Goal: Task Accomplishment & Management: Manage account settings

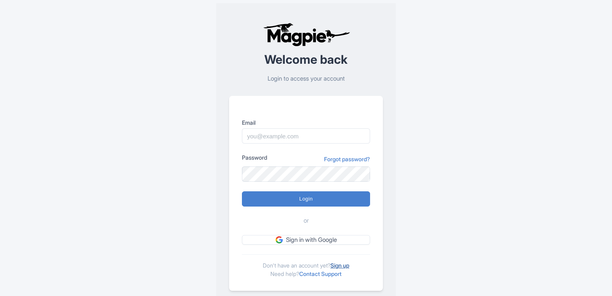
click at [349, 265] on link "Sign up" at bounding box center [340, 265] width 19 height 7
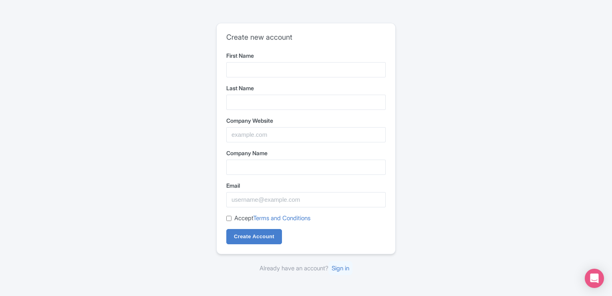
type input "PCS"
type input "Global Group"
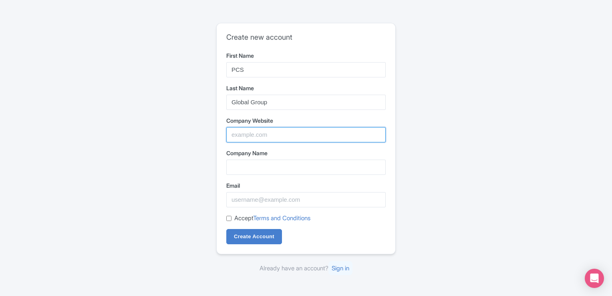
type input "PCS Global Group"
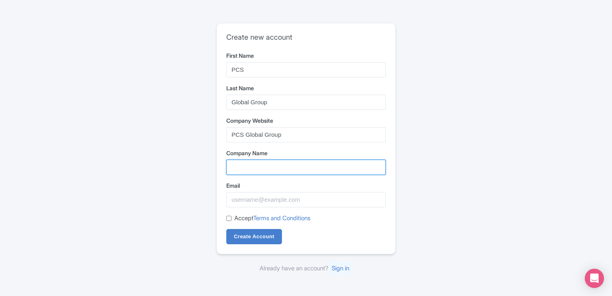
type input "PCS Global Group"
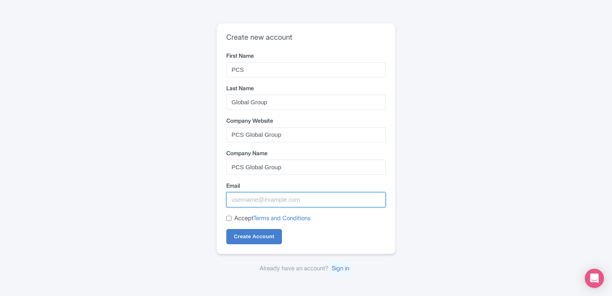
type input "[EMAIL_ADDRESS][DOMAIN_NAME]"
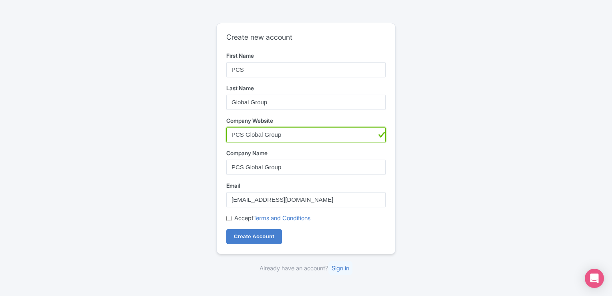
click at [248, 132] on input "PCS Global Group" at bounding box center [306, 134] width 160 height 15
paste input "[URL][DOMAIN_NAME]"
type input "[URL][DOMAIN_NAME]"
click at [230, 218] on input "Accept Terms and Conditions" at bounding box center [228, 218] width 5 height 5
checkbox input "true"
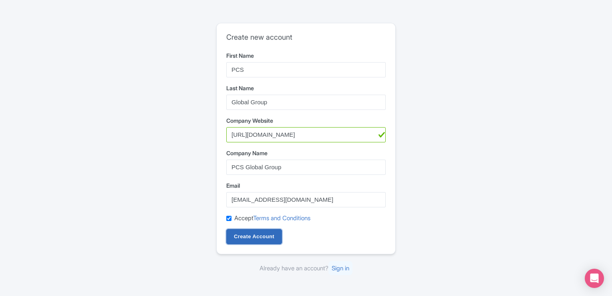
click at [239, 242] on input "Create Account" at bounding box center [254, 236] width 56 height 15
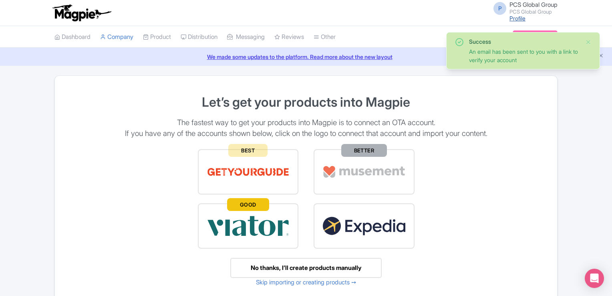
click at [514, 19] on link "Profile" at bounding box center [518, 18] width 16 height 7
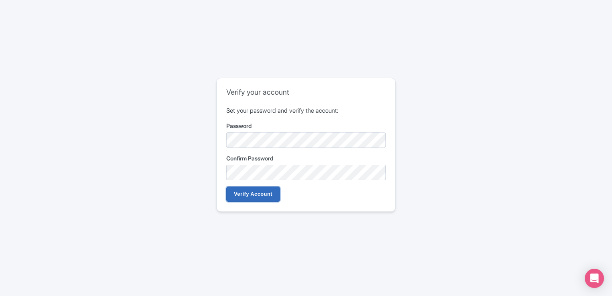
click at [234, 199] on input "Verify Account" at bounding box center [253, 193] width 54 height 15
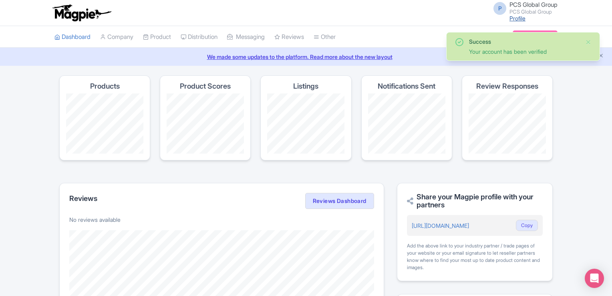
click at [520, 20] on link "Profile" at bounding box center [518, 18] width 16 height 7
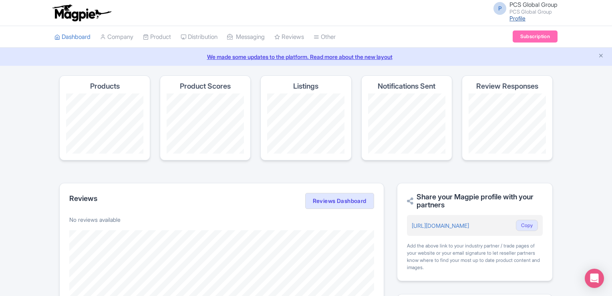
click at [515, 18] on link "Profile" at bounding box center [518, 18] width 16 height 7
click at [553, 1] on span "PCS Global Group" at bounding box center [534, 5] width 48 height 8
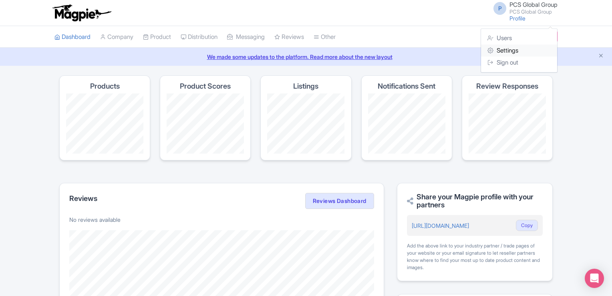
click at [507, 48] on link "Settings" at bounding box center [519, 50] width 76 height 12
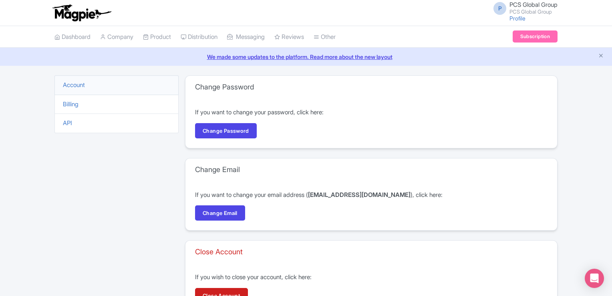
click at [88, 83] on li "Account" at bounding box center [117, 85] width 124 height 20
click at [115, 39] on link "Company" at bounding box center [116, 37] width 33 height 22
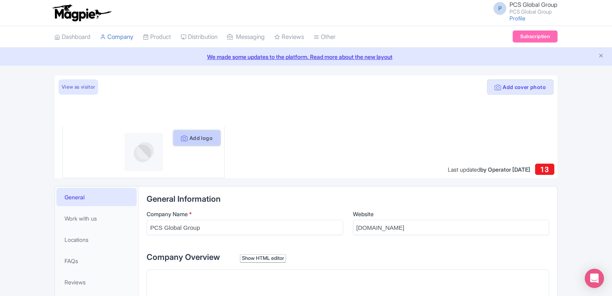
click at [198, 135] on button "Add logo" at bounding box center [197, 137] width 47 height 15
click at [202, 138] on button "Add logo" at bounding box center [197, 137] width 47 height 15
click at [203, 124] on div at bounding box center [306, 126] width 503 height 103
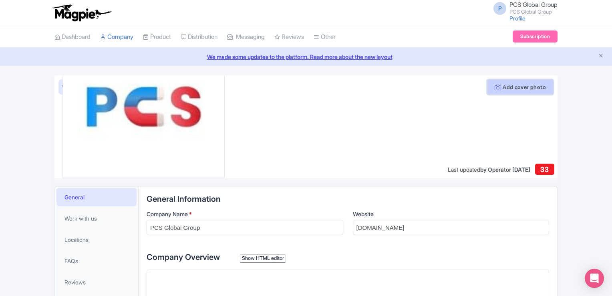
click at [507, 88] on button "Add cover photo" at bounding box center [520, 86] width 67 height 15
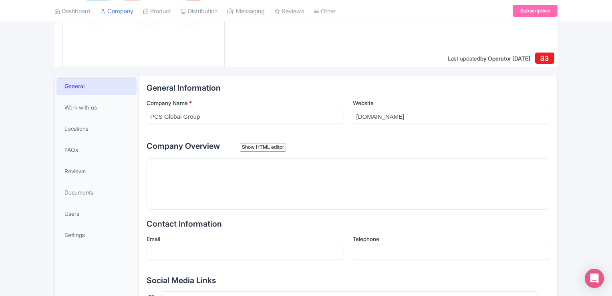
scroll to position [107, 0]
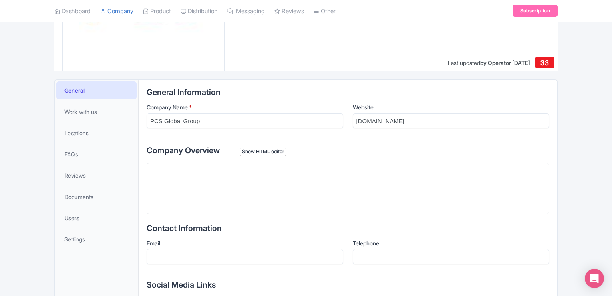
click at [204, 174] on trix-editor at bounding box center [348, 188] width 403 height 51
click at [266, 154] on div "Show HTML editor" at bounding box center [263, 151] width 46 height 8
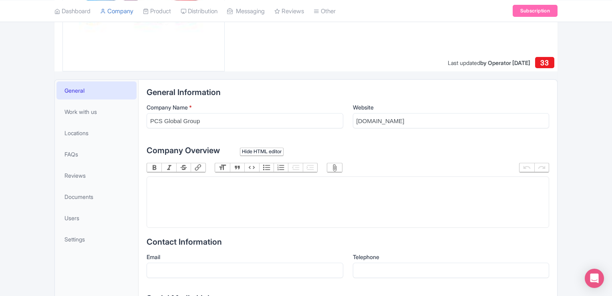
click at [245, 198] on trix-editor at bounding box center [348, 201] width 403 height 51
paste trix-editor "<div>PCS Global Group is a global business solutions provider serving clients i…"
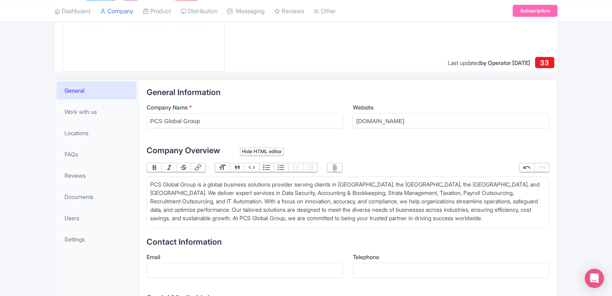
click at [355, 184] on div "PCS Global Group is a global business solutions provider serving clients in [GE…" at bounding box center [348, 201] width 396 height 42
click at [378, 182] on div "PCS Global Group is a global business solutions provider serving clients in [GE…" at bounding box center [348, 201] width 396 height 42
click at [398, 182] on div "PCS Global Group is a global business solutions provider serving clients in [GE…" at bounding box center [348, 201] width 396 height 42
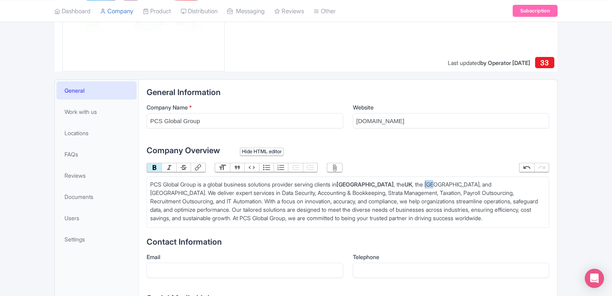
click at [398, 182] on div "PCS Global Group is a global business solutions provider serving clients in [GE…" at bounding box center [348, 201] width 396 height 42
click at [441, 180] on div "PCS Global Group is a global business solutions provider serving clients in [GE…" at bounding box center [348, 201] width 396 height 42
click at [434, 183] on div "PCS Global Group is a global business solutions provider serving clients in [GE…" at bounding box center [348, 201] width 396 height 42
click at [434, 183] on div "PCS Global Group is a global business solutions provider serving clients in Ind…" at bounding box center [348, 201] width 396 height 42
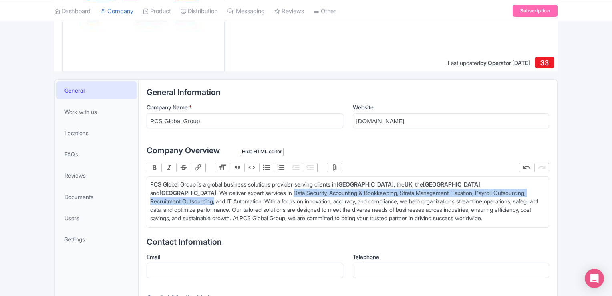
drag, startPoint x: 529, startPoint y: 182, endPoint x: 453, endPoint y: 192, distance: 77.2
click at [453, 192] on div "PCS Global Group is a global business solutions provider serving clients in Ind…" at bounding box center [348, 201] width 396 height 42
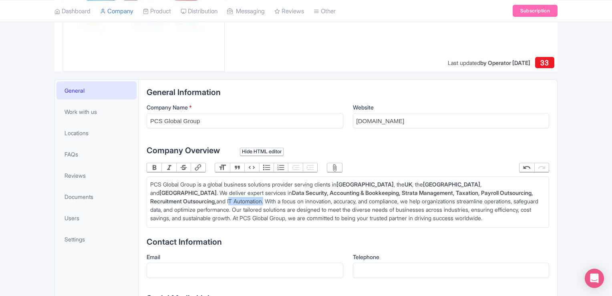
drag, startPoint x: 473, startPoint y: 191, endPoint x: 511, endPoint y: 193, distance: 38.1
click at [511, 193] on div "PCS Global Group is a global business solutions provider serving clients in Ind…" at bounding box center [348, 201] width 396 height 42
drag, startPoint x: 532, startPoint y: 207, endPoint x: 186, endPoint y: 217, distance: 346.4
click at [186, 217] on div "PCS Global Group is a global business solutions provider serving clients in Ind…" at bounding box center [348, 201] width 396 height 42
type trix-editor "<div>PCS Global Group is a global business solutions provider serving clients i…"
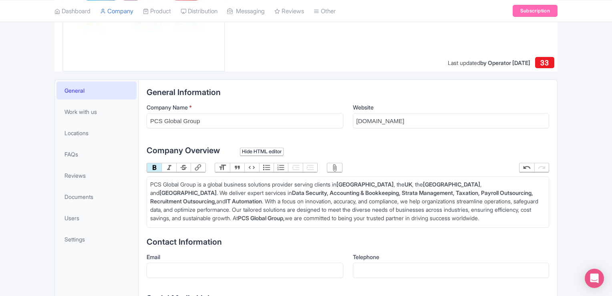
click at [198, 167] on button "Link" at bounding box center [198, 167] width 14 height 9
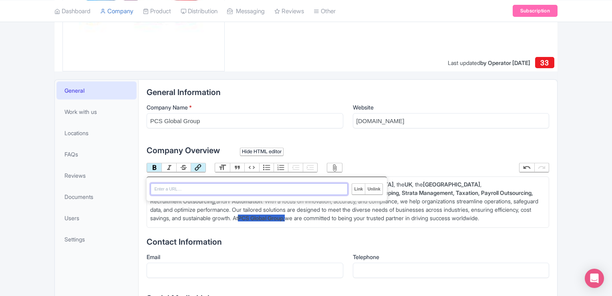
paste input "https://pcsglobalgroup.com/"
type input "https://pcsglobalgroup.com/"
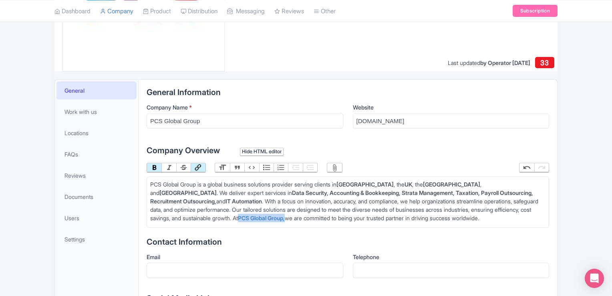
type trix-editor "<div>PCS Global Group is a global business solutions provider serving clients i…"
click at [175, 223] on trix-editor "PCS Global Group is a global business solutions provider serving clients in Ind…" at bounding box center [348, 201] width 403 height 51
click at [236, 202] on div "PCS Global Group is a global business solutions provider serving clients in Ind…" at bounding box center [348, 201] width 396 height 42
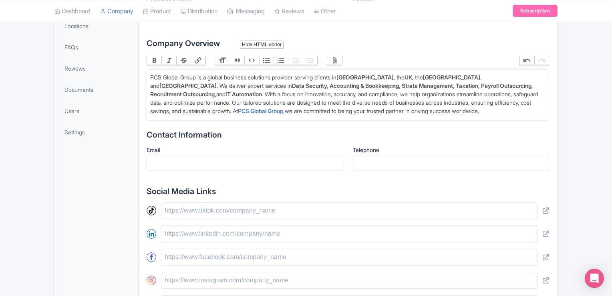
click at [179, 172] on div "Email" at bounding box center [245, 161] width 197 height 32
click at [179, 166] on input "Email" at bounding box center [245, 163] width 197 height 15
type input "[EMAIL_ADDRESS][DOMAIN_NAME]"
click at [406, 160] on input "07968260121" at bounding box center [451, 163] width 197 height 15
paste input "(+91)"
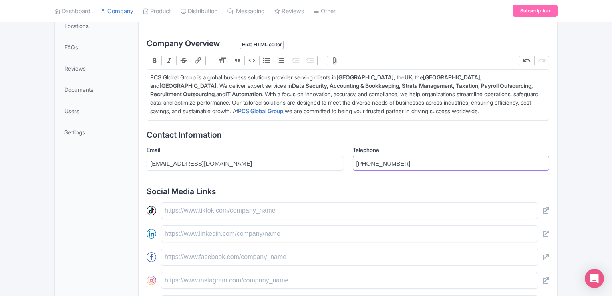
drag, startPoint x: 367, startPoint y: 165, endPoint x: 373, endPoint y: 166, distance: 5.7
click at [373, 166] on input "(+91) 7968260121" at bounding box center [451, 163] width 197 height 15
click at [356, 164] on input "(+91 7968260121" at bounding box center [451, 163] width 197 height 15
type input "[PHONE_NUMBER]"
click at [279, 169] on input "[EMAIL_ADDRESS][DOMAIN_NAME]" at bounding box center [245, 163] width 197 height 15
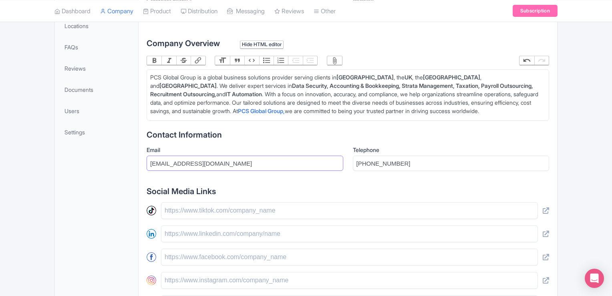
scroll to position [321, 0]
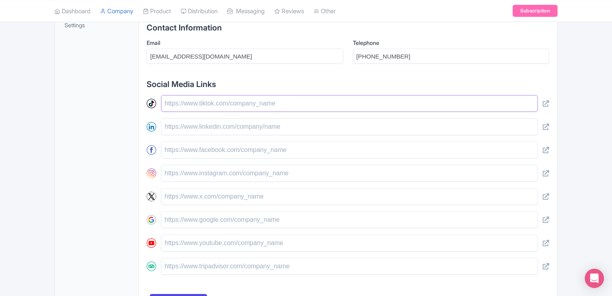
drag, startPoint x: 186, startPoint y: 105, endPoint x: 192, endPoint y: 118, distance: 14.5
click at [186, 105] on input "text" at bounding box center [349, 103] width 377 height 17
click at [192, 124] on input "text" at bounding box center [349, 126] width 377 height 17
click at [189, 166] on input "text" at bounding box center [349, 173] width 377 height 17
click at [189, 162] on div at bounding box center [348, 185] width 403 height 180
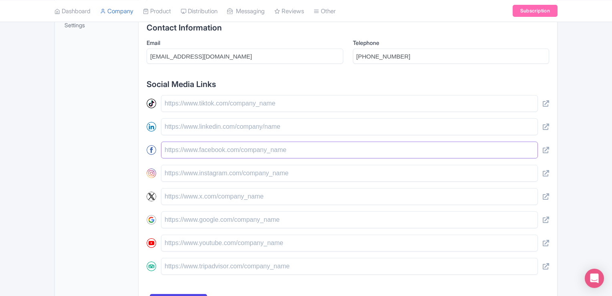
click at [192, 153] on input "text" at bounding box center [349, 149] width 377 height 17
paste input "[URL][DOMAIN_NAME]"
type input "[URL][DOMAIN_NAME]"
click at [190, 175] on input "text" at bounding box center [349, 173] width 377 height 17
paste input "[URL][DOMAIN_NAME]"
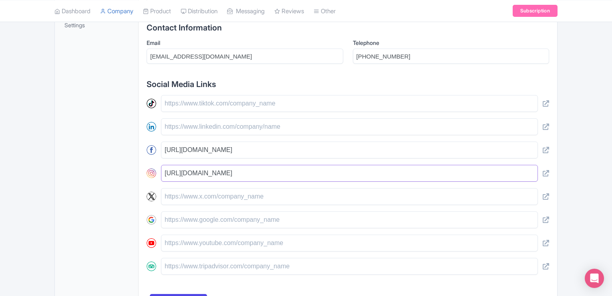
type input "[URL][DOMAIN_NAME]"
click at [186, 130] on input "text" at bounding box center [349, 126] width 377 height 17
paste input "[URL][DOMAIN_NAME]"
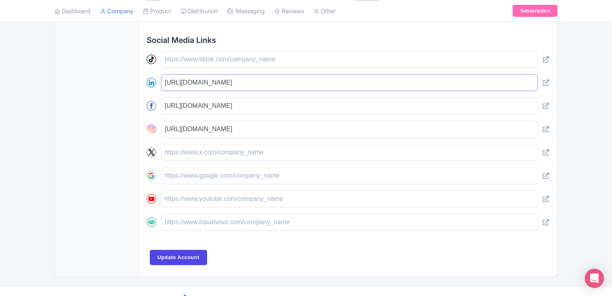
scroll to position [378, 0]
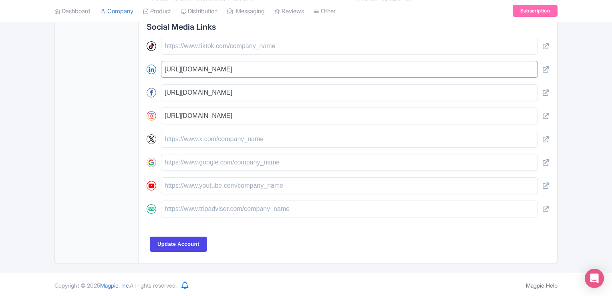
type input "[URL][DOMAIN_NAME]"
click at [176, 154] on input "text" at bounding box center [349, 162] width 377 height 17
paste input "[URL][DOMAIN_NAME]"
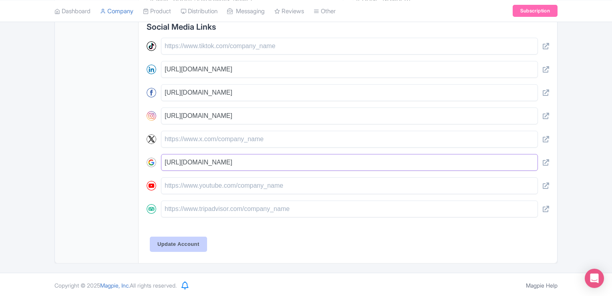
type input "[URL][DOMAIN_NAME]"
click at [173, 249] on input "Update Account" at bounding box center [178, 243] width 57 height 15
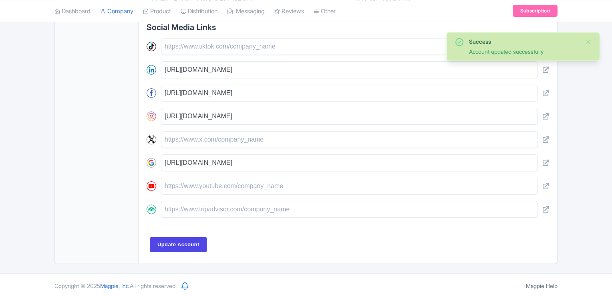
scroll to position [370, 0]
click at [180, 239] on input "Update Account" at bounding box center [178, 244] width 57 height 15
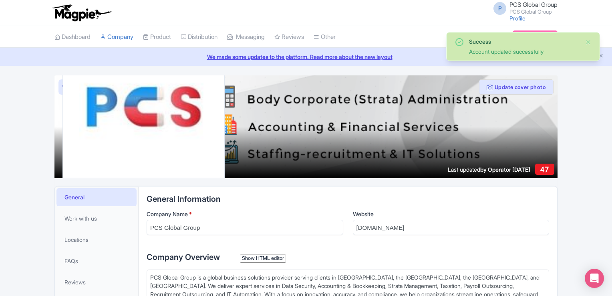
scroll to position [194, 0]
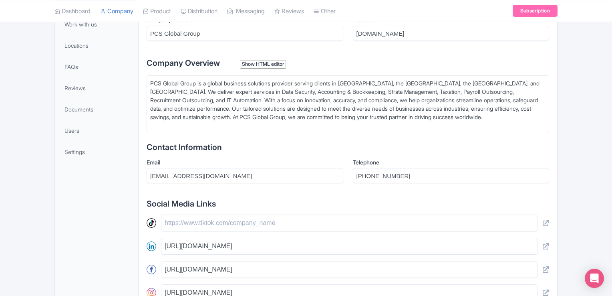
click at [259, 65] on div "Show HTML editor" at bounding box center [263, 64] width 46 height 8
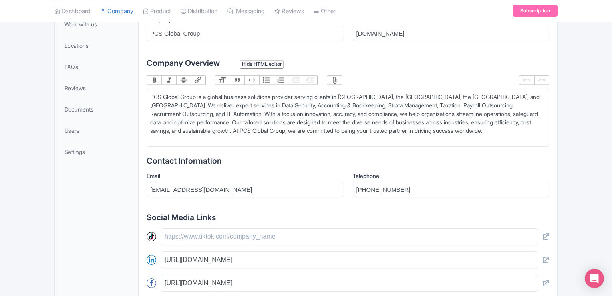
type trix-editor "<div>PCS Global Group is a global business solutions provider serving clients i…"
click at [258, 61] on div "Hide HTML editor" at bounding box center [262, 64] width 44 height 8
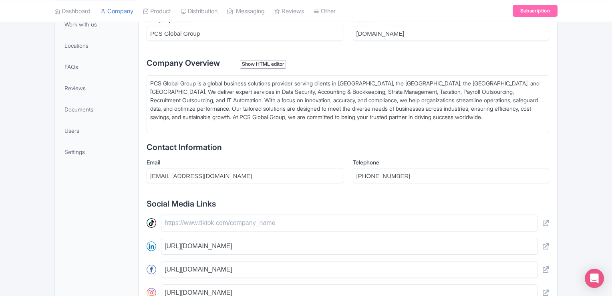
click at [188, 113] on div "PCS Global Group is a global business solutions provider serving clients in [GE…" at bounding box center [348, 104] width 396 height 50
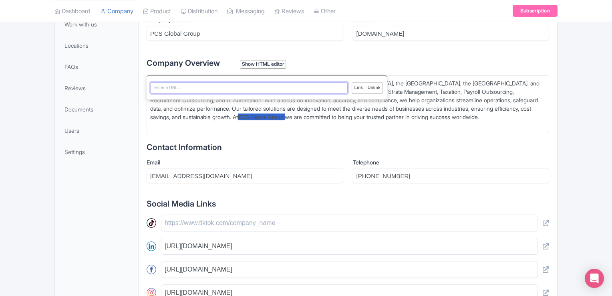
paste input "https://pcsglobalgroup.com/"
type input "https://pcsglobalgroup.com/"
type trix-editor "<div>PCS Global Group is a global business solutions provider serving clients i…"
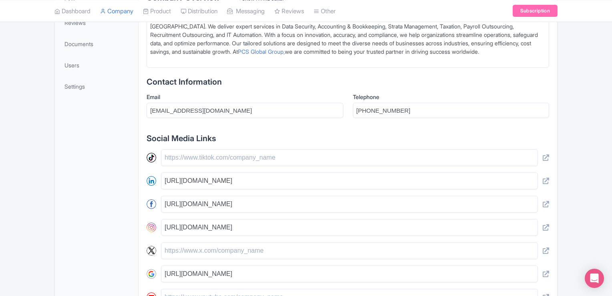
scroll to position [50, 0]
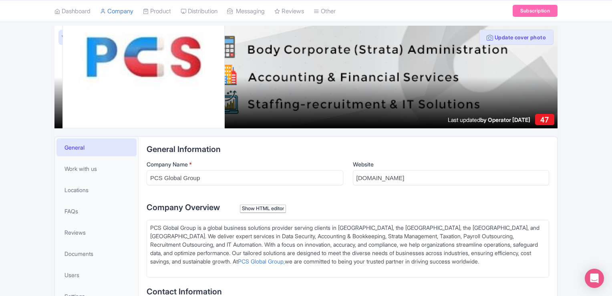
click at [257, 241] on div "PCS Global Group is a global business solutions provider serving clients in Ind…" at bounding box center [348, 248] width 396 height 50
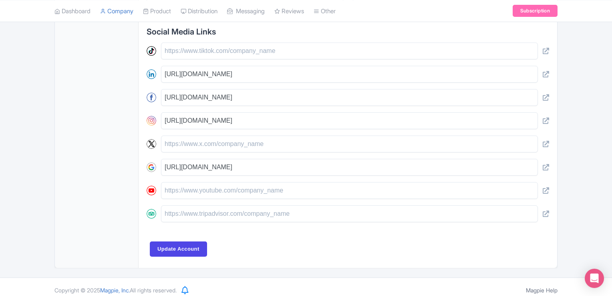
scroll to position [370, 0]
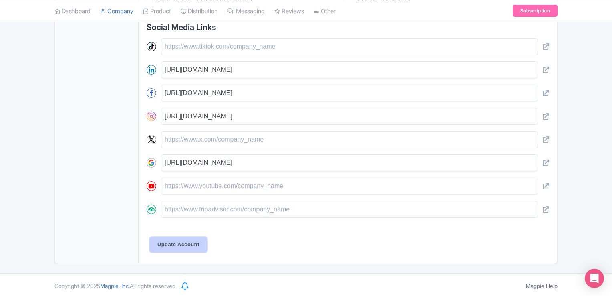
click at [159, 246] on input "Update Account" at bounding box center [178, 244] width 57 height 15
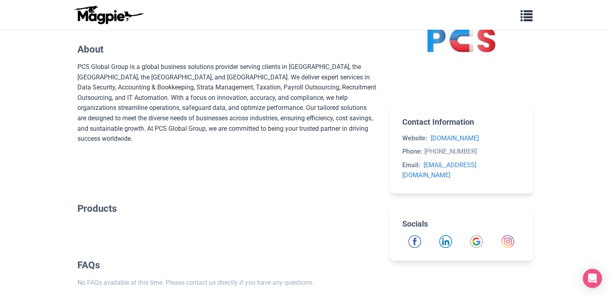
scroll to position [298, 0]
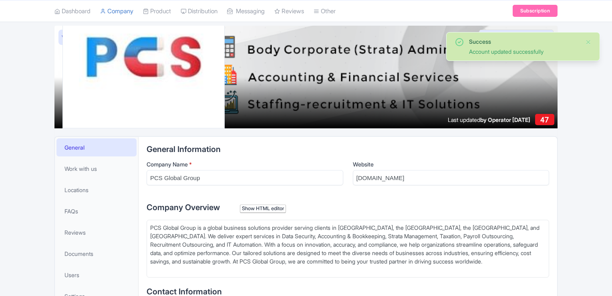
scroll to position [50, 0]
click at [219, 215] on div "Company Overview Show HTML editor Bold Italic Strikethrough Link Heading Quote …" at bounding box center [348, 239] width 403 height 76
click at [233, 233] on div "PCS Global Group is a global business solutions provider serving clients in [GE…" at bounding box center [348, 248] width 396 height 50
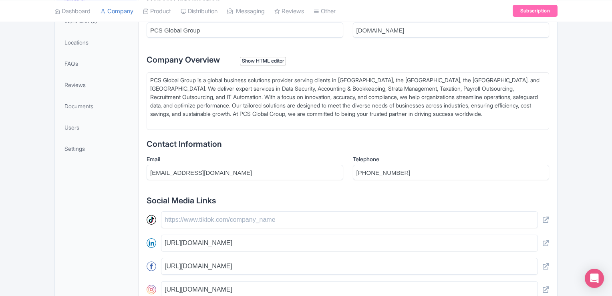
scroll to position [157, 0]
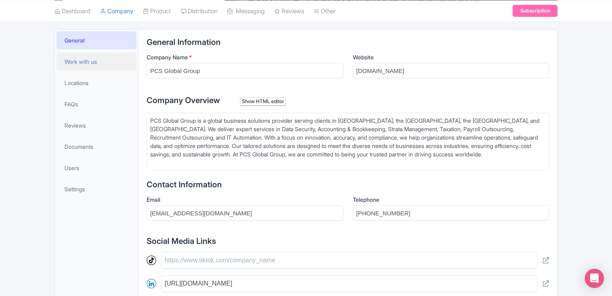
click at [95, 65] on span "Work with us" at bounding box center [81, 61] width 32 height 8
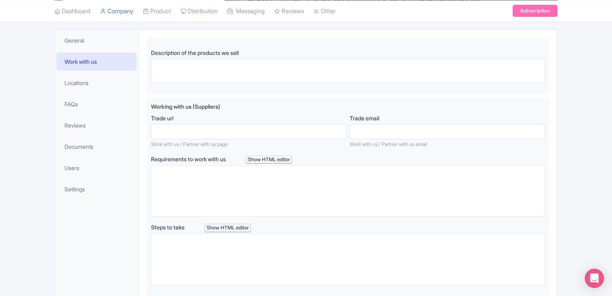
click at [74, 91] on li "Locations" at bounding box center [96, 82] width 83 height 21
click at [84, 84] on span "Locations" at bounding box center [77, 83] width 24 height 8
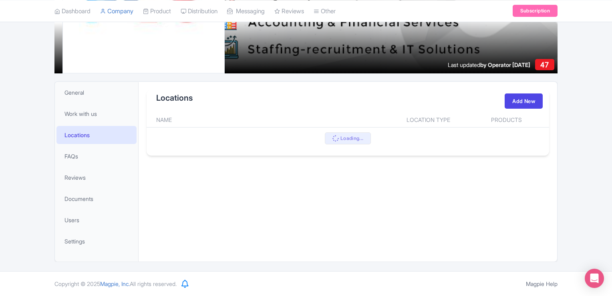
scroll to position [104, 0]
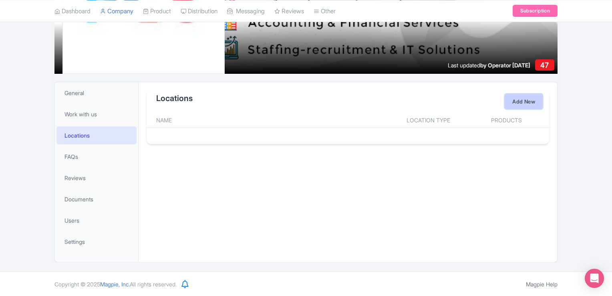
click at [527, 105] on link "Add New" at bounding box center [524, 101] width 38 height 15
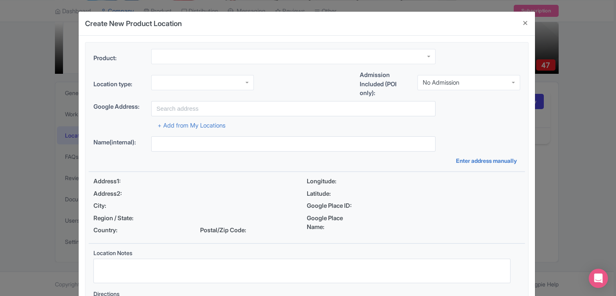
click at [191, 55] on div at bounding box center [293, 56] width 284 height 15
click at [133, 93] on div "Location type:" at bounding box center [173, 86] width 160 height 22
click at [166, 82] on div at bounding box center [202, 82] width 103 height 15
click at [576, 166] on div "Create New Product Location Product: Location type: Business Address Google Bus…" at bounding box center [308, 148] width 616 height 296
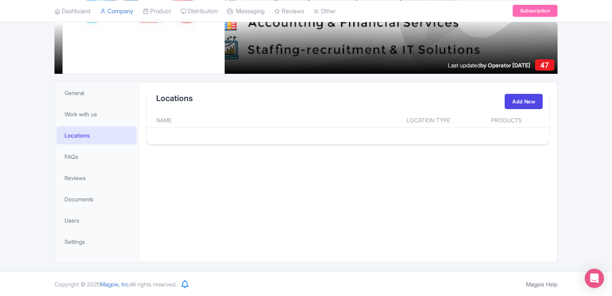
click at [79, 187] on li "Reviews" at bounding box center [96, 177] width 83 height 21
click at [79, 182] on link "Reviews" at bounding box center [97, 178] width 80 height 18
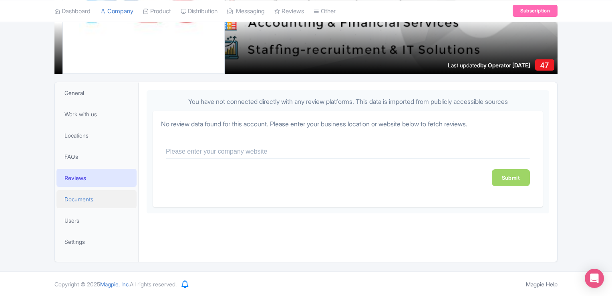
click at [91, 196] on span "Documents" at bounding box center [79, 199] width 29 height 8
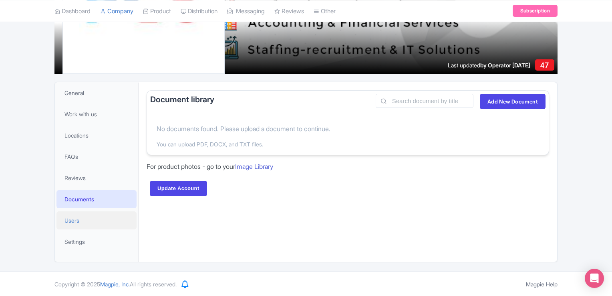
click at [74, 224] on link "Users" at bounding box center [97, 220] width 80 height 18
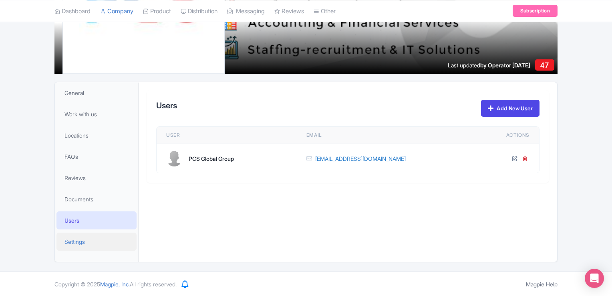
click at [67, 242] on span "Settings" at bounding box center [75, 241] width 20 height 8
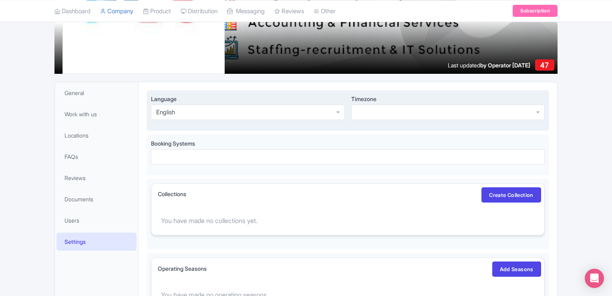
click at [384, 112] on div at bounding box center [448, 112] width 194 height 15
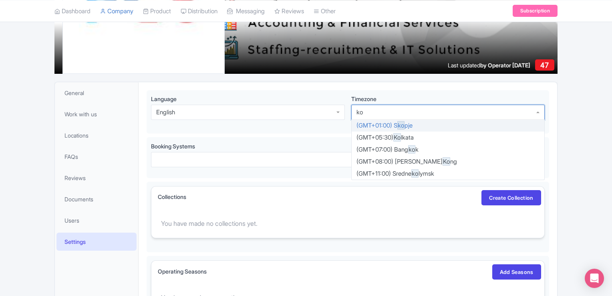
type input "kol"
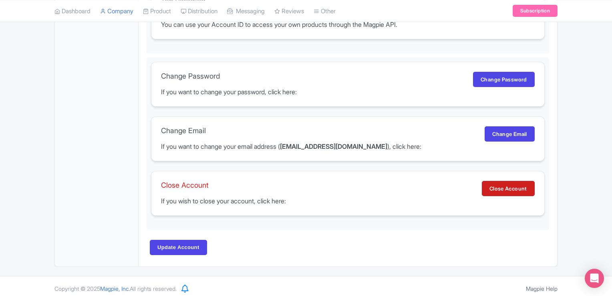
scroll to position [506, 0]
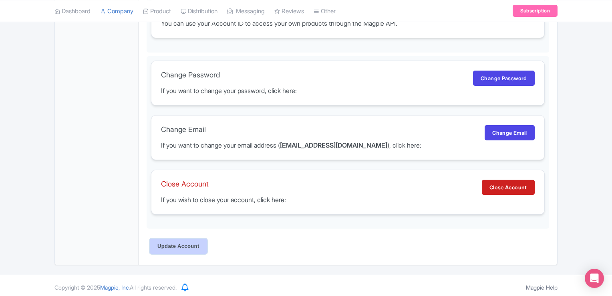
click at [202, 246] on input "Update Account" at bounding box center [178, 245] width 57 height 15
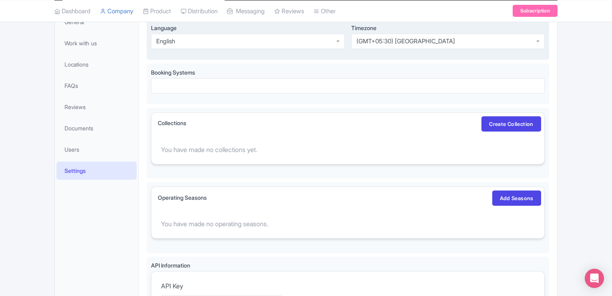
scroll to position [200, 0]
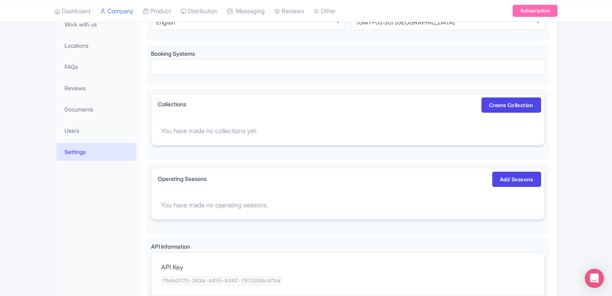
scroll to position [194, 0]
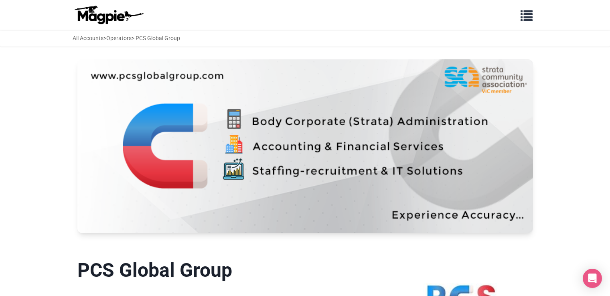
scroll to position [298, 0]
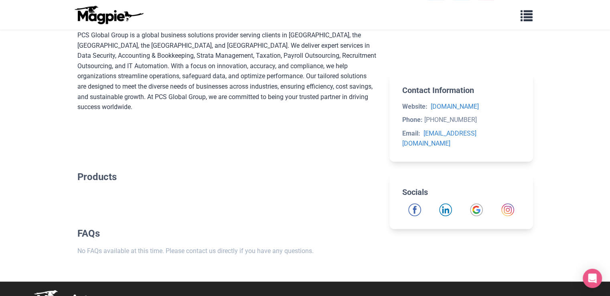
scroll to position [298, 0]
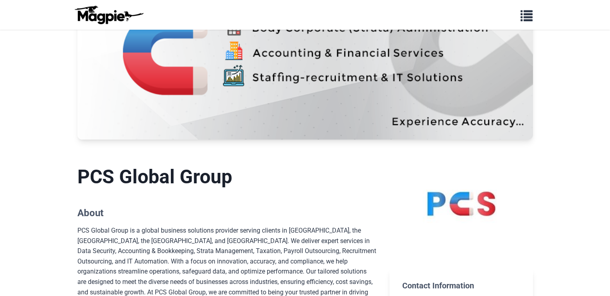
click at [260, 191] on section "PCS Global Group About PCS Global Group is a global business solutions provider…" at bounding box center [226, 246] width 299 height 188
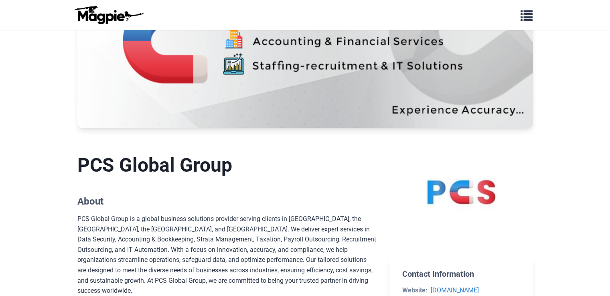
click at [260, 191] on section "PCS Global Group About PCS Global Group is a global business solutions provider…" at bounding box center [226, 235] width 299 height 188
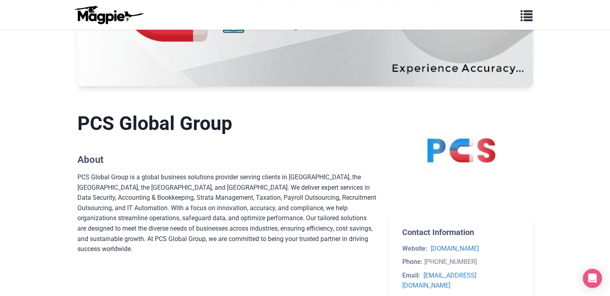
click at [260, 191] on div "PCS Global Group is a global business solutions provider serving clients in [GE…" at bounding box center [226, 223] width 299 height 103
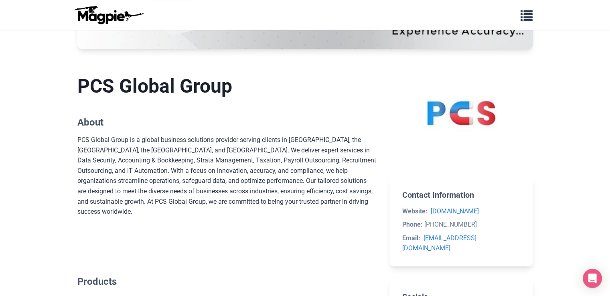
scroll to position [184, 0]
